Goal: Use online tool/utility: Utilize a website feature to perform a specific function

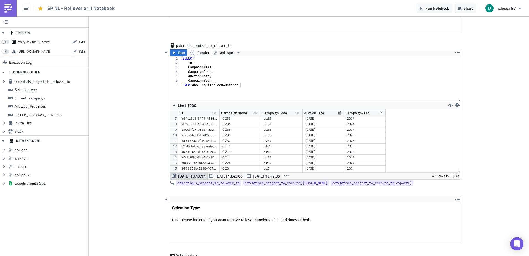
scroll to position [486, 0]
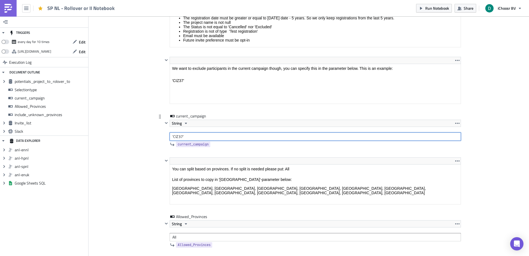
click at [194, 133] on input "'CIZ37'" at bounding box center [315, 136] width 291 height 8
click at [165, 136] on div at bounding box center [166, 130] width 7 height 21
drag, startPoint x: 170, startPoint y: 138, endPoint x: 154, endPoint y: 138, distance: 16.1
click at [154, 138] on div "SPNL Execution Log SP NL - Rollover or II Notebook <p>This notebook is meant to…" at bounding box center [309, 235] width 316 height 1393
click at [136, 127] on div "Add Image SPNL Execution Log SP NL - Rollover or II Notebook <p>This notebook i…" at bounding box center [309, 231] width 441 height 1402
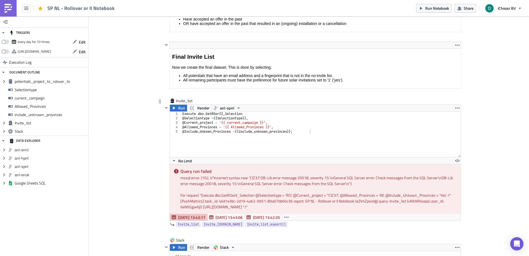
scroll to position [874, 0]
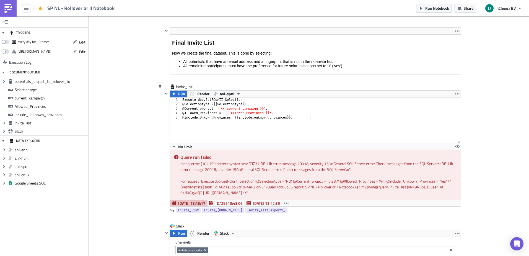
click at [262, 164] on div "mssql error: (102, b"Incorrect syntax near 'CIZ37'.DB-Lib error message 20018, …" at bounding box center [318, 167] width 276 height 12
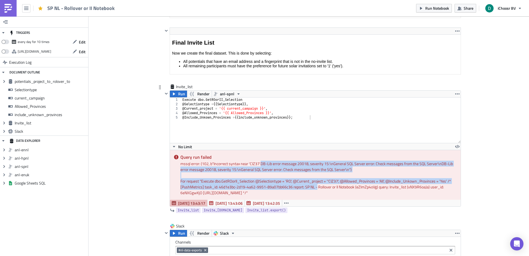
drag, startPoint x: 262, startPoint y: 164, endPoint x: 314, endPoint y: 188, distance: 57.6
click at [314, 188] on div "Query run failed mssql error: (102, b"Incorrect syntax near 'CIZ37'.DB-Lib erro…" at bounding box center [315, 175] width 291 height 50
click at [314, 188] on div "For request " Execute dbo.GetROorII_Selection @Selectiontype = 'RO', @Current_p…" at bounding box center [318, 186] width 276 height 17
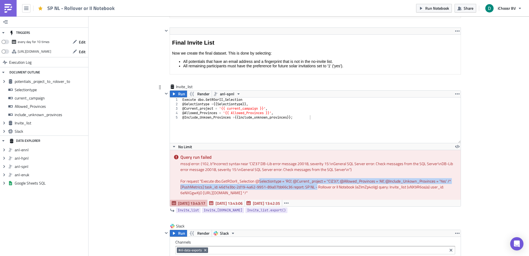
drag, startPoint x: 314, startPoint y: 188, endPoint x: 260, endPoint y: 180, distance: 54.8
click at [260, 180] on div "For request " Execute dbo.GetROorII_Selection @Selectiontype = 'RO', @Current_p…" at bounding box center [318, 186] width 276 height 17
drag, startPoint x: 260, startPoint y: 180, endPoint x: 266, endPoint y: 188, distance: 10.5
click at [266, 188] on div "For request " Execute dbo.GetROorII_Selection @Selectiontype = 'RO', @Current_p…" at bounding box center [318, 186] width 276 height 17
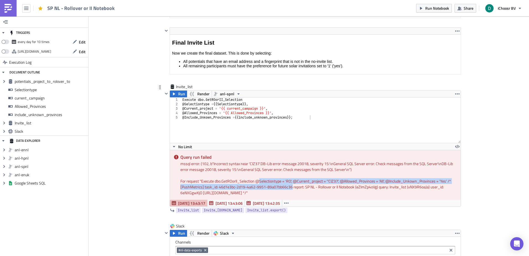
click at [266, 188] on div "For request " Execute dbo.GetROorII_Selection @Selectiontype = 'RO', @Current_p…" at bounding box center [318, 186] width 276 height 17
drag, startPoint x: 266, startPoint y: 188, endPoint x: 178, endPoint y: 183, distance: 87.7
click at [180, 183] on div "For request " Execute dbo.GetROorII_Selection @Selectiontype = 'RO', @Current_p…" at bounding box center [318, 186] width 276 height 17
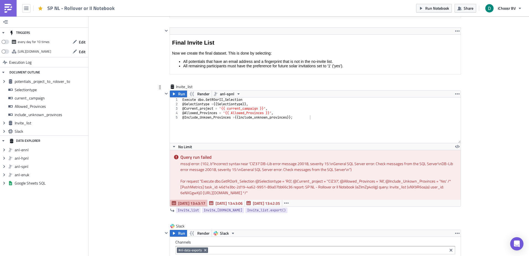
click at [295, 185] on div "For request " Execute dbo.GetROorII_Selection @Selectiontype = 'RO', @Current_p…" at bounding box center [318, 186] width 276 height 17
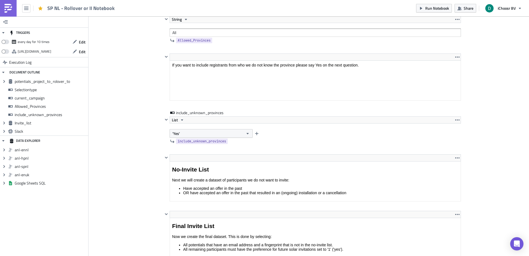
scroll to position [608, 0]
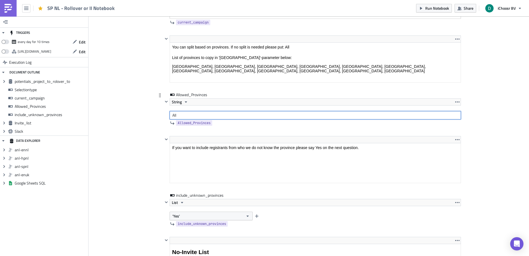
click at [193, 112] on input "All" at bounding box center [315, 115] width 291 height 8
click at [114, 92] on div "Add Image SPNL Execution Log SP NL - Rollover or II Notebook <p>This notebook i…" at bounding box center [309, 109] width 441 height 1402
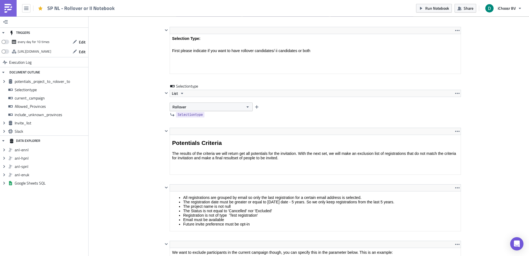
scroll to position [304, 0]
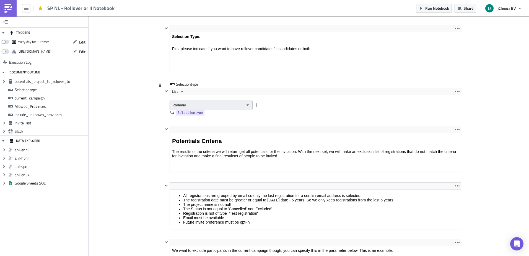
click at [190, 102] on button "Rollover" at bounding box center [211, 104] width 83 height 9
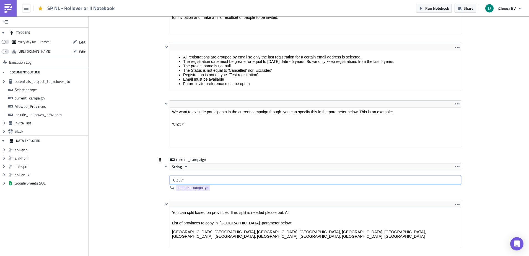
click at [190, 184] on input "'CIZ37'" at bounding box center [315, 180] width 291 height 8
click at [172, 178] on input "'CIZ37'" at bounding box center [315, 180] width 291 height 8
drag, startPoint x: 170, startPoint y: 179, endPoint x: 146, endPoint y: 183, distance: 24.4
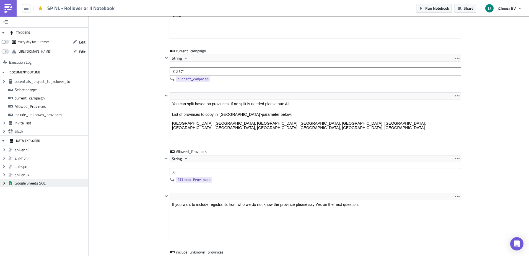
scroll to position [581, 0]
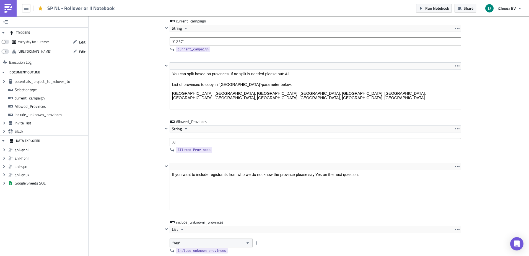
click at [138, 141] on div "Add Image SPNL Execution Log SP NL - Rollover or II Notebook <p>This notebook i…" at bounding box center [309, 136] width 441 height 1402
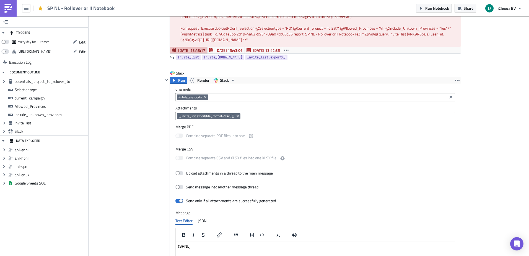
scroll to position [940, 0]
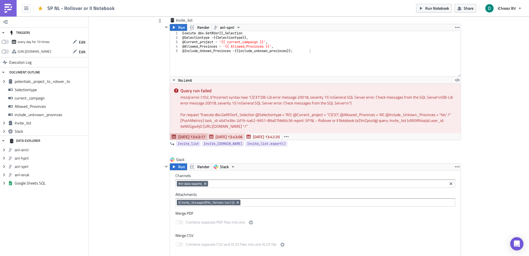
click at [229, 139] on span "[DATE] 13:43:06" at bounding box center [229, 137] width 27 height 6
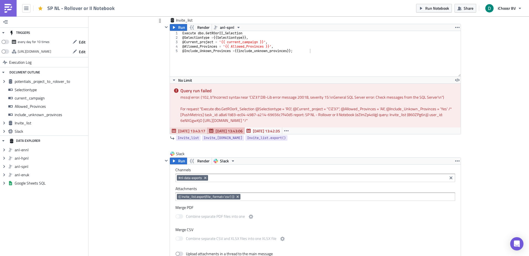
click at [183, 131] on span "[DATE] 13:43:17" at bounding box center [191, 131] width 27 height 6
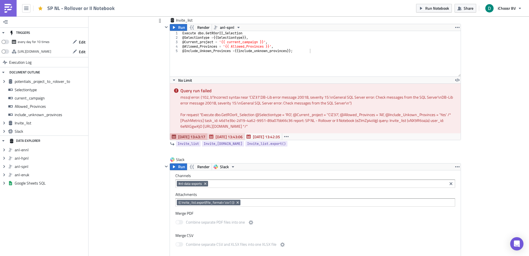
click at [218, 136] on span "[DATE] 13:43:06" at bounding box center [229, 137] width 27 height 6
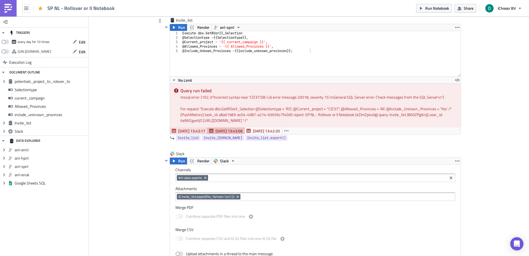
click at [193, 132] on span "[DATE] 13:43:17" at bounding box center [191, 131] width 27 height 6
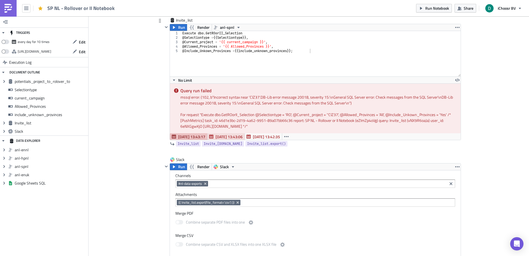
click at [223, 133] on button "[DATE] 13:43:06" at bounding box center [226, 136] width 38 height 7
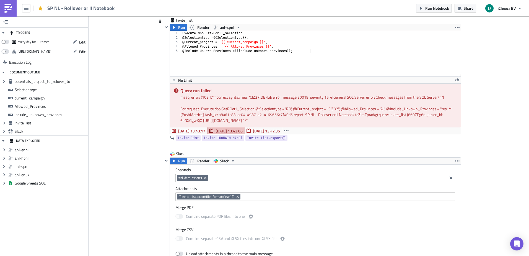
click at [248, 97] on div "mssql error: (102, b"Incorrect syntax near 'CIZ37'.DB-Lib error message 20018, …" at bounding box center [318, 97] width 276 height 6
drag, startPoint x: 248, startPoint y: 97, endPoint x: 254, endPoint y: 97, distance: 6.1
click at [254, 97] on div "mssql error: (102, b"Incorrect syntax near 'CIZ37'.DB-Lib error message 20018, …" at bounding box center [318, 97] width 276 height 6
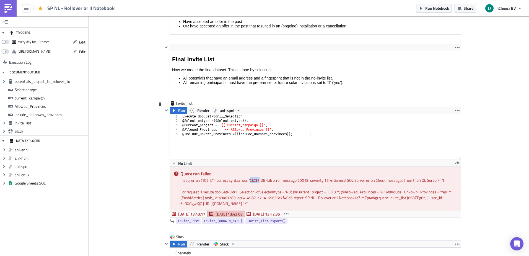
scroll to position [774, 0]
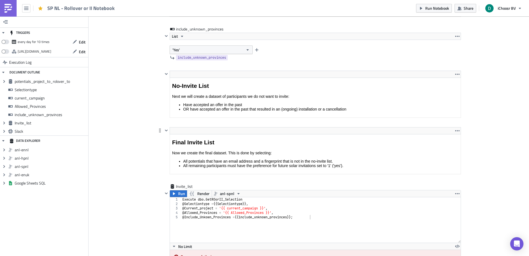
copy div "CIZ37"
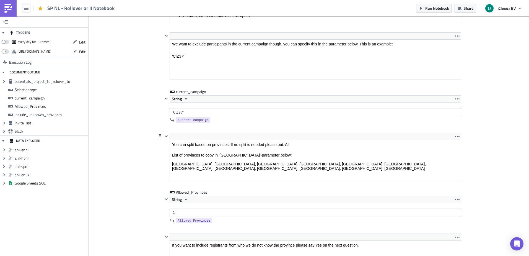
scroll to position [542, 0]
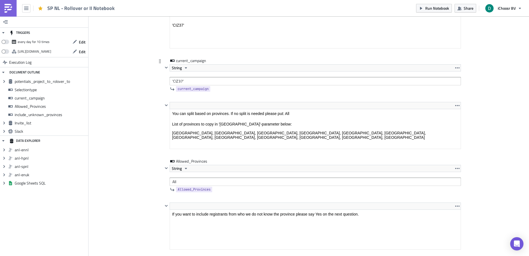
click at [211, 76] on div "String 'CIZ37'" at bounding box center [315, 74] width 291 height 21
click at [210, 84] on input "'CIZ37'" at bounding box center [315, 81] width 291 height 8
drag, startPoint x: 170, startPoint y: 81, endPoint x: 122, endPoint y: 82, distance: 47.6
click at [128, 82] on div "Add Image SPNL Execution Log SP NL - Rollover or II Notebook <p>This notebook i…" at bounding box center [309, 173] width 441 height 1396
click at [109, 115] on div "Add Image SPNL Execution Log SP NL - Rollover or II Notebook <p>This notebook i…" at bounding box center [309, 173] width 441 height 1396
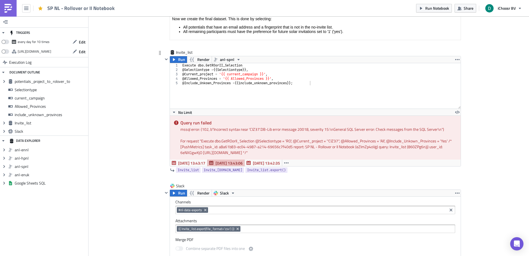
scroll to position [907, 0]
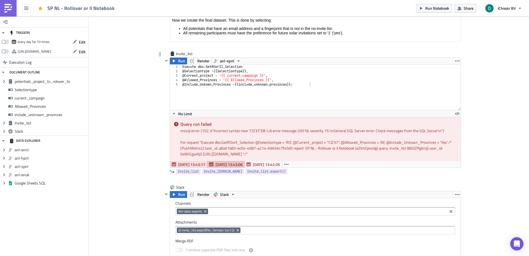
click at [190, 166] on span "[DATE] 13:43:17" at bounding box center [191, 164] width 27 height 6
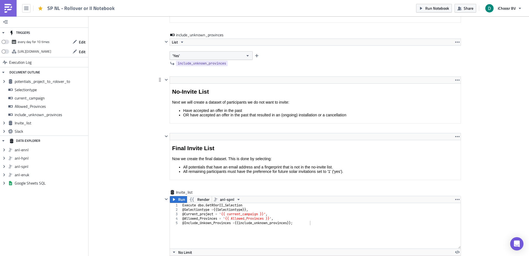
scroll to position [630, 0]
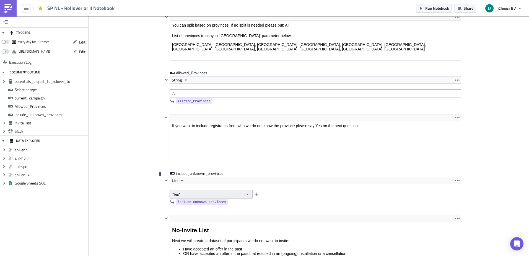
click at [214, 195] on button "'Yes'" at bounding box center [211, 194] width 83 height 9
click at [140, 198] on div "Add Image SPNL Execution Log SP NL - Rollover or II Notebook <p>This notebook i…" at bounding box center [309, 87] width 441 height 1402
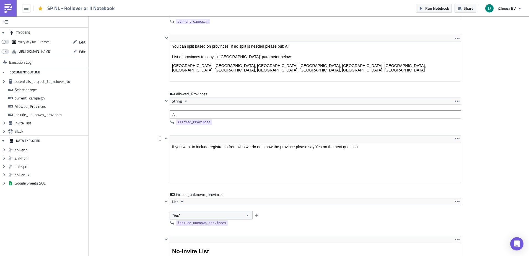
scroll to position [575, 0]
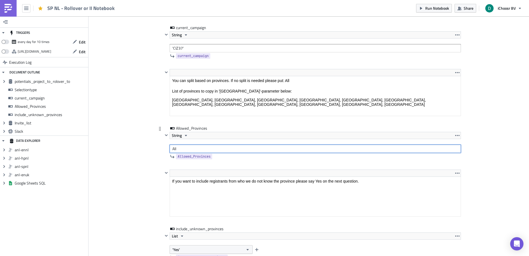
click at [200, 150] on input "All" at bounding box center [315, 148] width 291 height 8
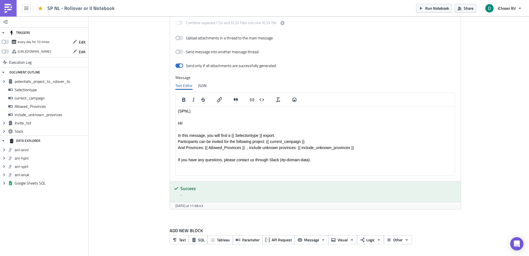
scroll to position [968, 0]
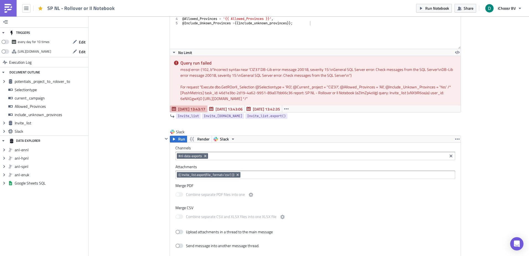
click at [289, 107] on div "[DATE] 13:43:17 [DATE] 13:43:06 [DATE] 13:42:35" at bounding box center [315, 108] width 291 height 7
click at [287, 108] on button "button" at bounding box center [286, 108] width 9 height 7
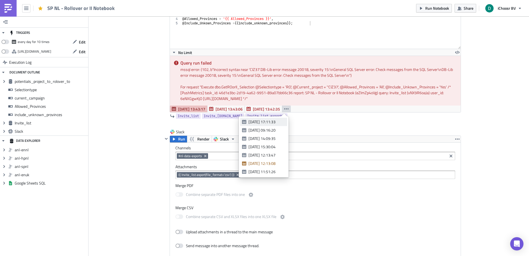
click at [261, 123] on div "[DATE] 17:11:33" at bounding box center [266, 122] width 35 height 6
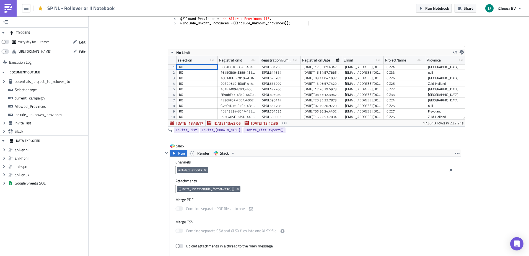
scroll to position [63, 297]
click at [280, 124] on button "button" at bounding box center [284, 123] width 9 height 7
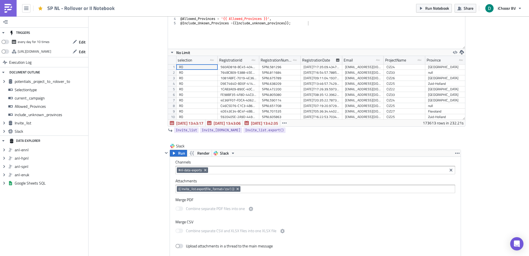
drag, startPoint x: 254, startPoint y: 121, endPoint x: 262, endPoint y: 115, distance: 9.4
click at [262, 115] on div "1 2 3 4 5 Execute dbo . GetROorII_Selection @ Selectiontype = {{ Selectiontype …" at bounding box center [316, 64] width 297 height 123
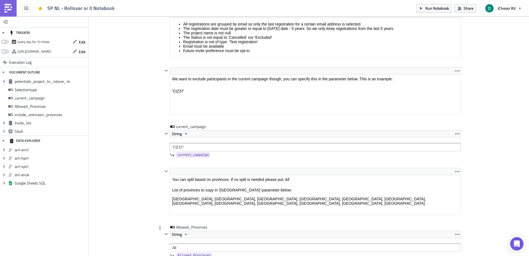
scroll to position [470, 0]
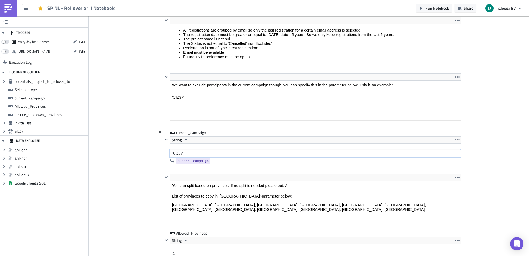
click at [180, 153] on input "'CIZ37'" at bounding box center [315, 153] width 291 height 8
click at [488, 75] on div "Add Image SPNL Execution Log SP NL - Rollover or II Notebook <p>This notebook i…" at bounding box center [309, 255] width 441 height 1416
click at [433, 7] on span "Run Notebook" at bounding box center [437, 8] width 24 height 6
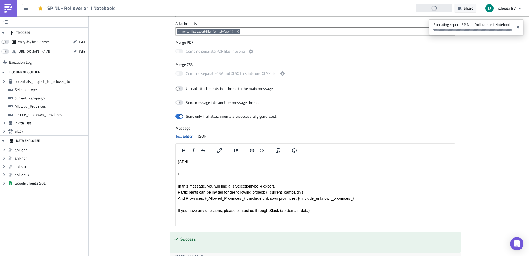
scroll to position [1120, 0]
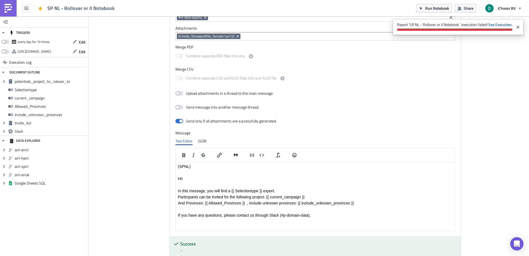
click at [9, 4] on img at bounding box center [8, 8] width 9 height 9
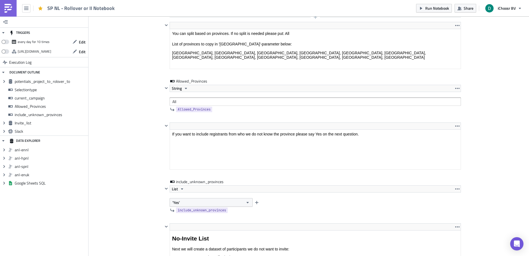
scroll to position [539, 0]
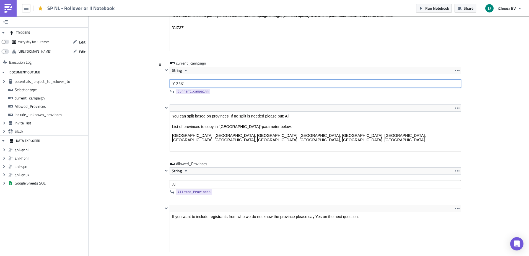
click at [178, 82] on input "'CIZ36'" at bounding box center [315, 83] width 291 height 8
type input "'CIZ37'"
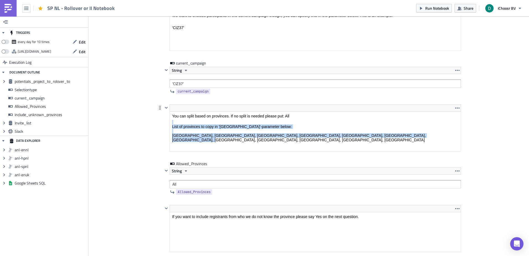
click at [409, 112] on html "You can split based on provinces. If no split is needed please put: All List of…" at bounding box center [315, 128] width 291 height 33
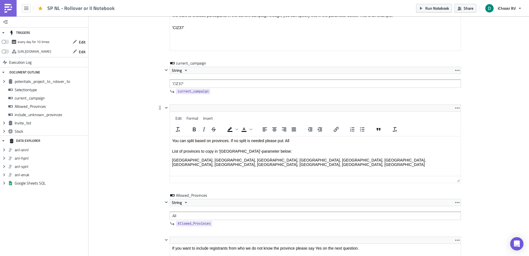
click at [413, 160] on p "List of provinces to copy in '[GEOGRAPHIC_DATA]'-parameter below: [GEOGRAPHIC_D…" at bounding box center [315, 155] width 286 height 22
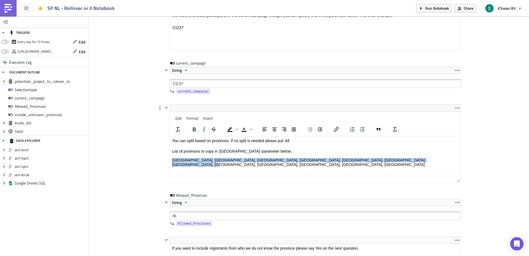
drag, startPoint x: 415, startPoint y: 160, endPoint x: 150, endPoint y: 167, distance: 265.0
click at [170, 167] on html "You can split based on provinces. If no split is needed please put: All List of…" at bounding box center [315, 152] width 291 height 33
copy p "[GEOGRAPHIC_DATA], [GEOGRAPHIC_DATA], [GEOGRAPHIC_DATA], [GEOGRAPHIC_DATA], [GE…"
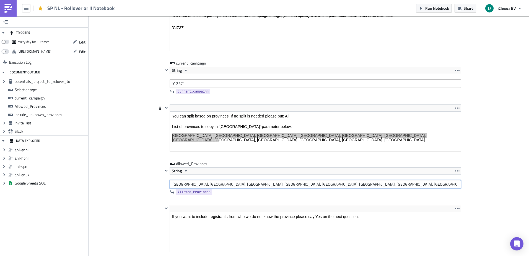
type input "All"
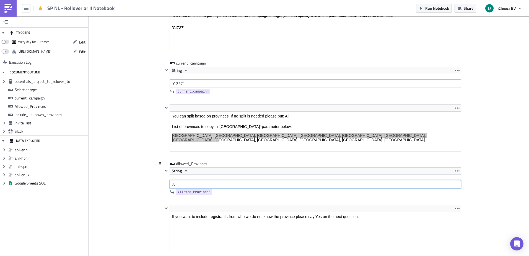
click at [182, 187] on input "All" at bounding box center [315, 184] width 291 height 8
click at [143, 143] on div "Add Image SPNL Execution Log SP NL - Rollover or II Notebook <p>This notebook i…" at bounding box center [309, 185] width 441 height 1416
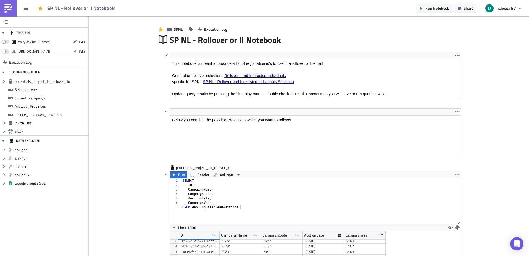
scroll to position [0, 0]
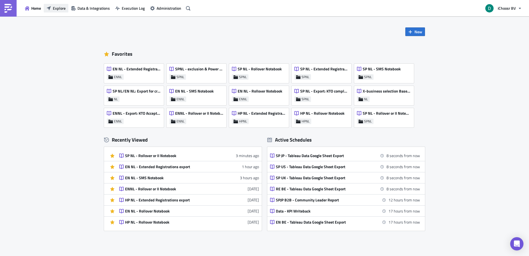
click at [51, 6] on button "Explore" at bounding box center [56, 8] width 25 height 9
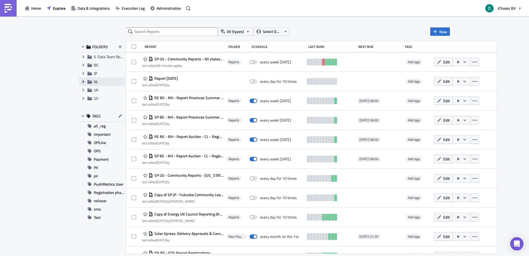
click at [79, 79] on span "Expand group" at bounding box center [83, 81] width 8 height 8
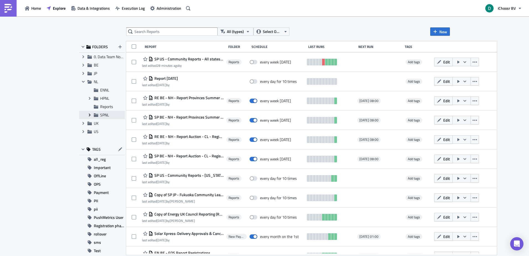
click at [93, 114] on span "Expand group" at bounding box center [90, 115] width 8 height 8
click at [88, 115] on icon "Collapse group" at bounding box center [89, 115] width 4 height 4
click at [104, 114] on span "SPNL" at bounding box center [104, 115] width 9 height 6
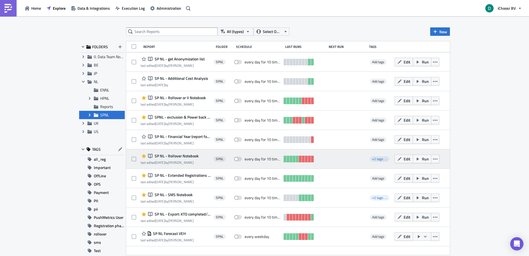
click at [180, 156] on span "SP NL - Rollover Notebook" at bounding box center [175, 155] width 45 height 5
